Goal: Task Accomplishment & Management: Complete application form

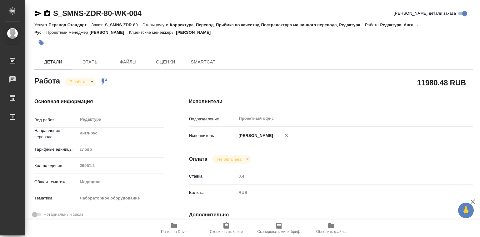
type textarea "x"
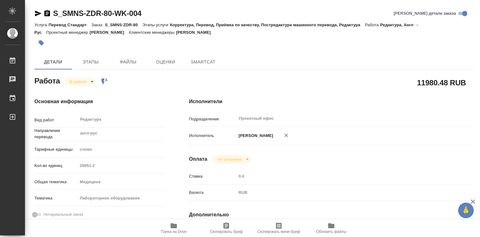
type textarea "x"
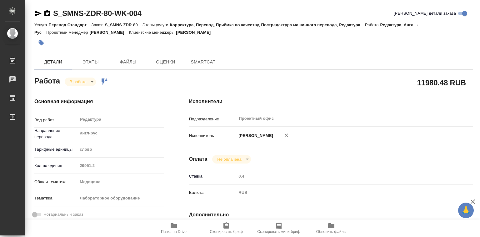
type textarea "x"
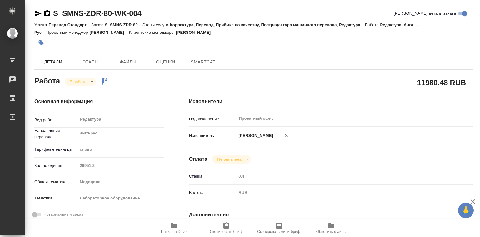
type textarea "x"
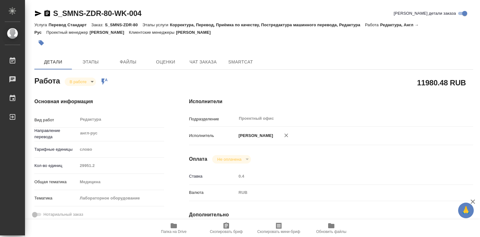
type textarea "x"
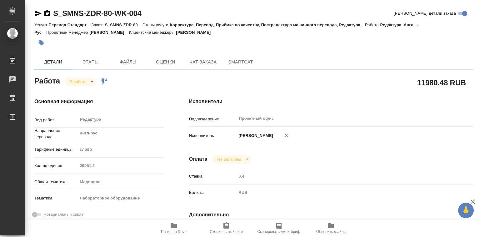
type textarea "x"
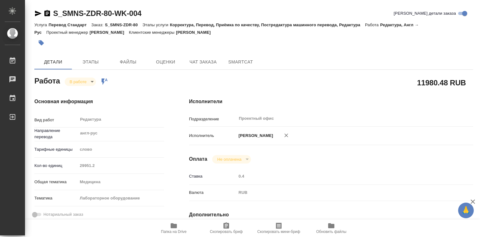
click at [176, 226] on icon "button" at bounding box center [173, 225] width 6 height 5
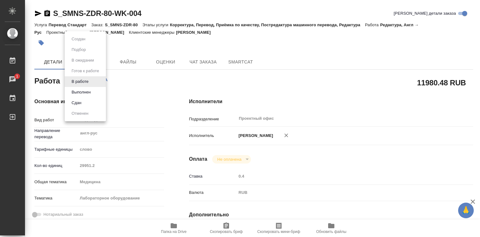
click at [94, 83] on body "🙏 .cls-1 fill:#fff; AWATERA Лебедева Юлия y.lebedeva Работы 1 Чаты График Выйти…" at bounding box center [240, 118] width 480 height 237
click at [85, 92] on button "Выполнен" at bounding box center [81, 92] width 23 height 7
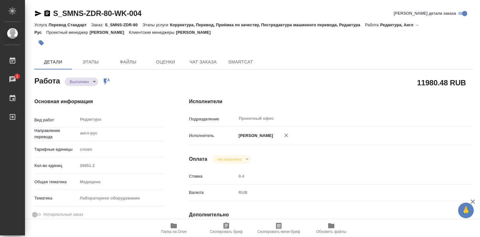
type textarea "x"
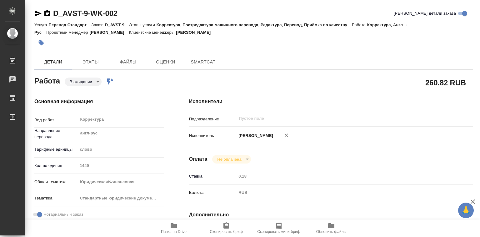
type textarea "x"
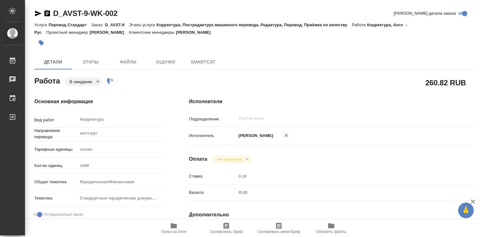
type textarea "x"
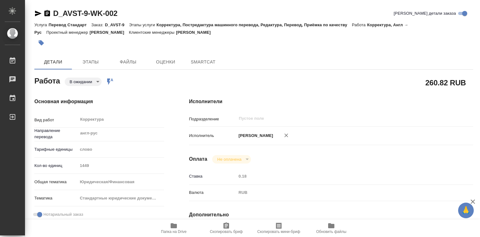
type textarea "x"
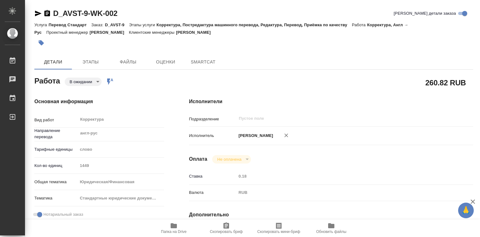
type textarea "x"
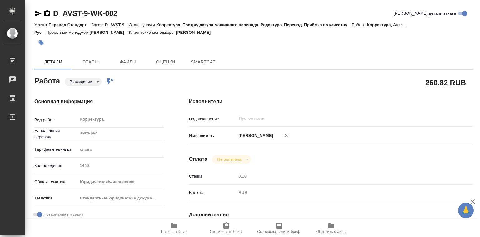
type textarea "x"
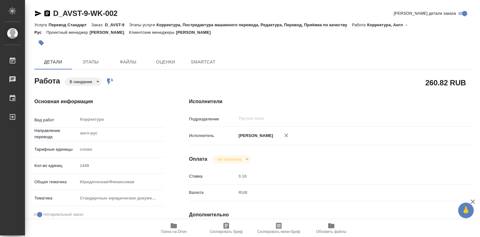
scroll to position [94, 0]
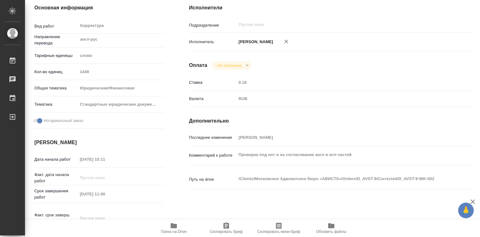
type textarea "x"
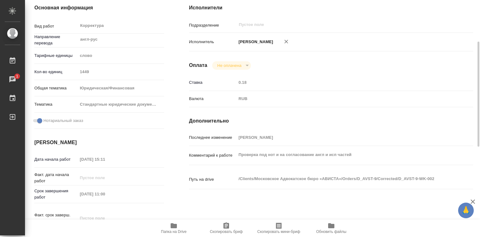
type textarea "x"
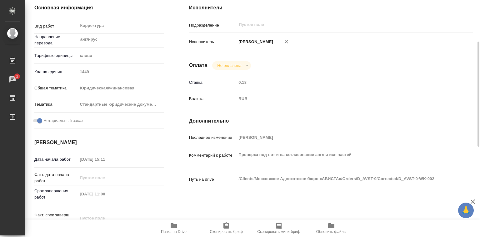
type textarea "x"
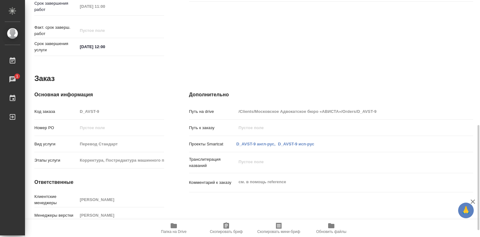
scroll to position [296, 0]
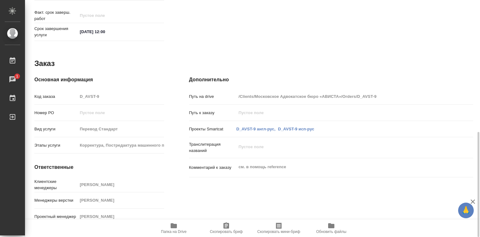
click at [174, 225] on icon "button" at bounding box center [173, 225] width 6 height 5
click at [172, 225] on icon "button" at bounding box center [173, 225] width 6 height 5
